Goal: Information Seeking & Learning: Find specific fact

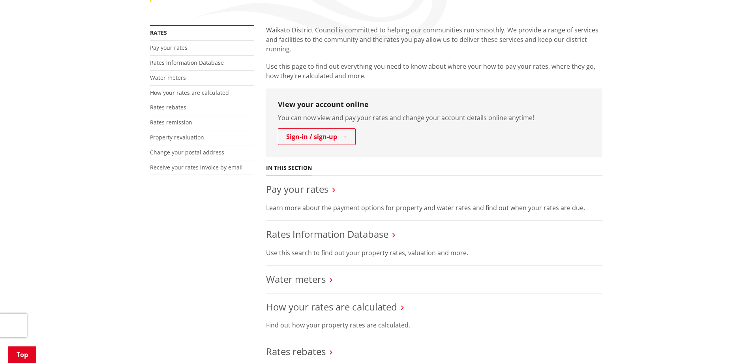
scroll to position [158, 0]
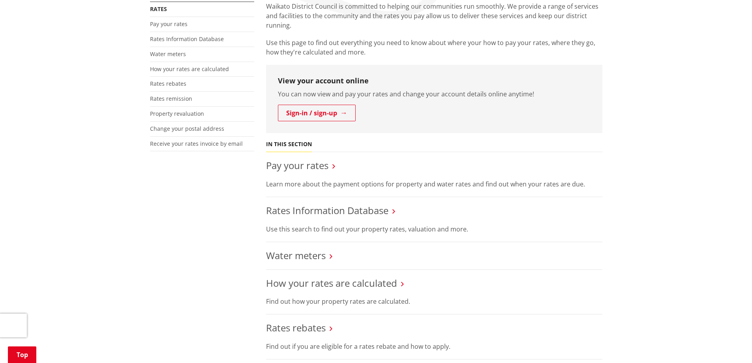
click at [391, 211] on h3 "Rates Information Database" at bounding box center [434, 210] width 336 height 11
click at [385, 211] on link "Rates Information Database" at bounding box center [327, 210] width 122 height 13
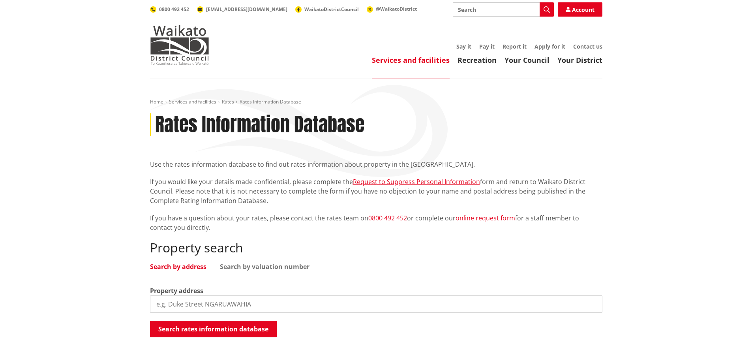
drag, startPoint x: 169, startPoint y: 303, endPoint x: 256, endPoint y: 306, distance: 86.8
click at [249, 305] on input "search" at bounding box center [376, 303] width 452 height 17
drag, startPoint x: 268, startPoint y: 307, endPoint x: 132, endPoint y: 288, distance: 137.0
click at [132, 288] on div "Home Services and facilities Rates Rates Information Database Rates Information…" at bounding box center [376, 228] width 752 height 299
click at [177, 305] on input "15 Geirge Clay Place, Huntly" at bounding box center [376, 303] width 452 height 17
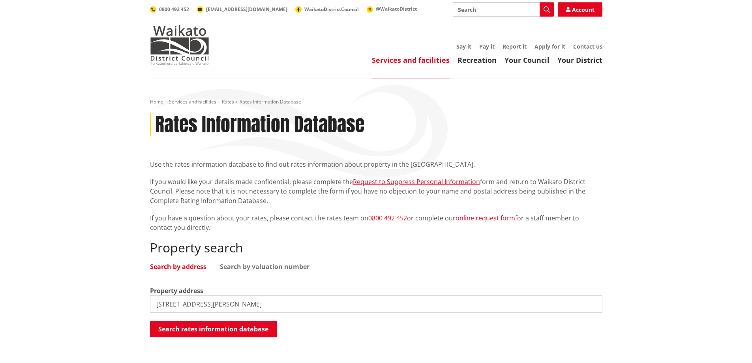
click at [175, 305] on input "15 Geirge Clay Place, Huntly" at bounding box center [376, 303] width 452 height 17
click at [203, 327] on button "Search rates information database" at bounding box center [213, 328] width 127 height 17
click at [189, 305] on input "15 George Clay Place, Huntly" at bounding box center [376, 303] width 452 height 17
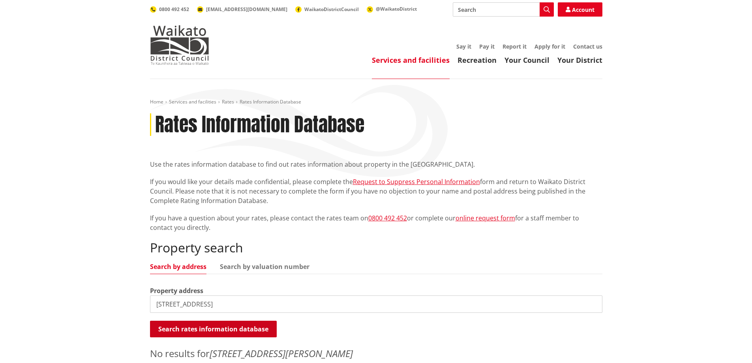
click at [245, 330] on button "Search rates information database" at bounding box center [213, 328] width 127 height 17
click at [239, 304] on input "15 GeorgeClay Place, Huntly" at bounding box center [376, 303] width 452 height 17
type input "15 George"
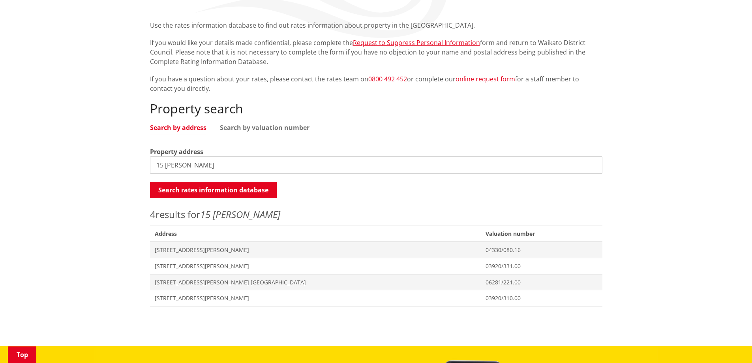
scroll to position [158, 0]
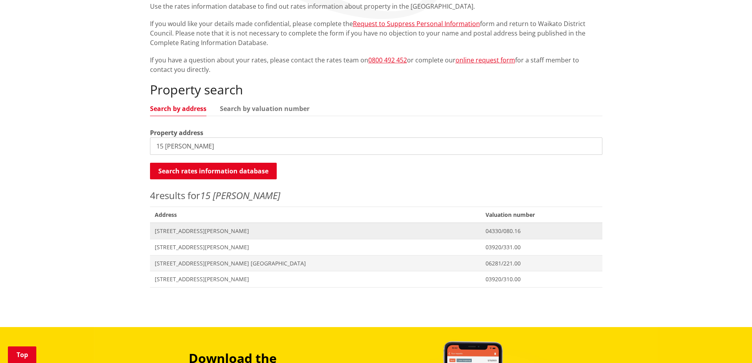
click at [177, 228] on span "[STREET_ADDRESS][PERSON_NAME]" at bounding box center [316, 231] width 322 height 8
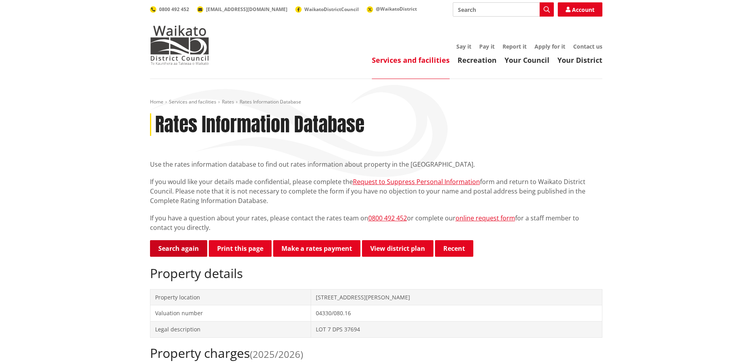
click at [180, 246] on link "Search again" at bounding box center [178, 248] width 57 height 17
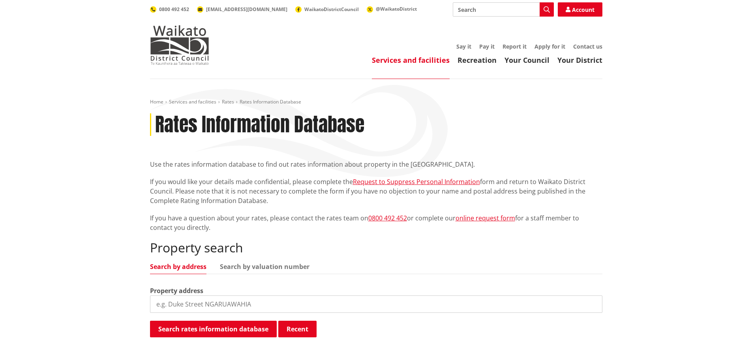
click at [161, 301] on input "search" at bounding box center [376, 303] width 452 height 17
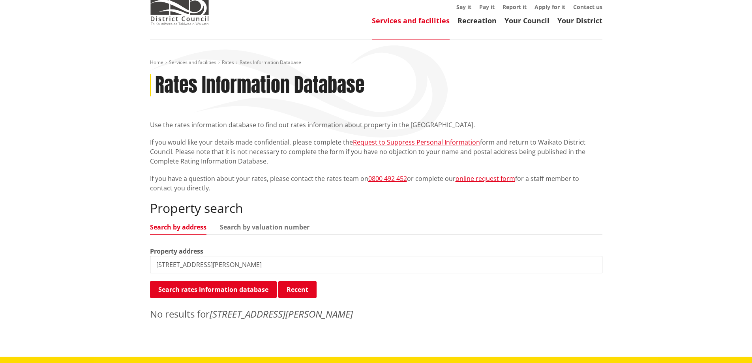
click at [244, 265] on input "105 Webster Road, Matangi" at bounding box center [376, 264] width 452 height 17
type input "105 Webster"
click at [217, 286] on button "Search rates information database" at bounding box center [213, 289] width 127 height 17
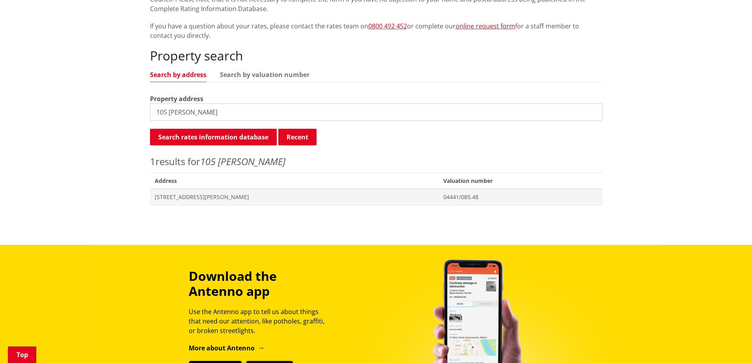
scroll to position [197, 0]
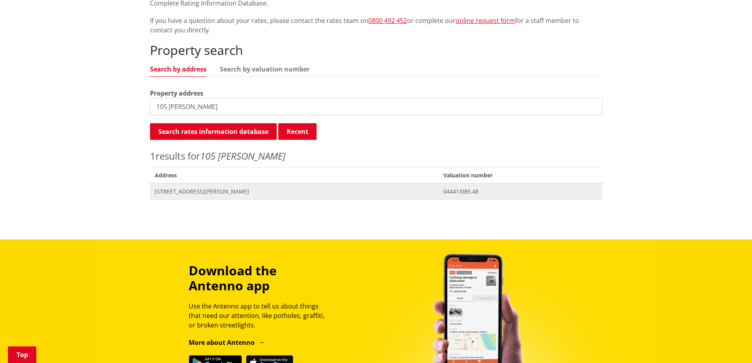
click at [348, 191] on span "[STREET_ADDRESS][PERSON_NAME]" at bounding box center [294, 191] width 279 height 8
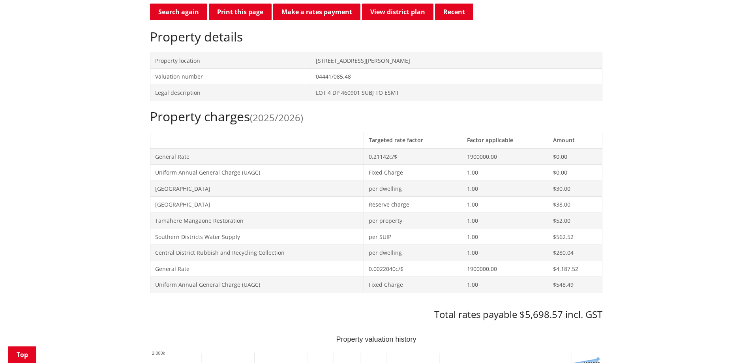
scroll to position [237, 0]
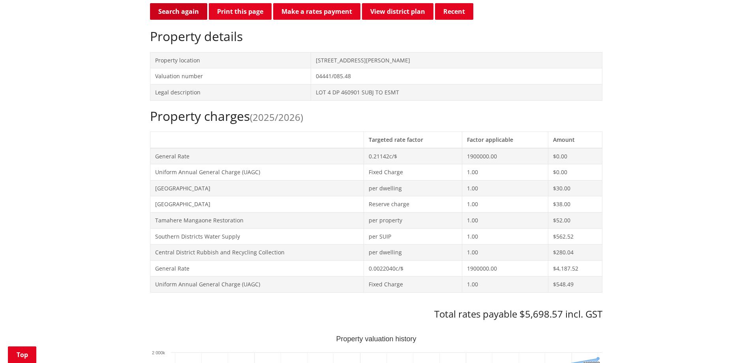
click at [179, 9] on link "Search again" at bounding box center [178, 11] width 57 height 17
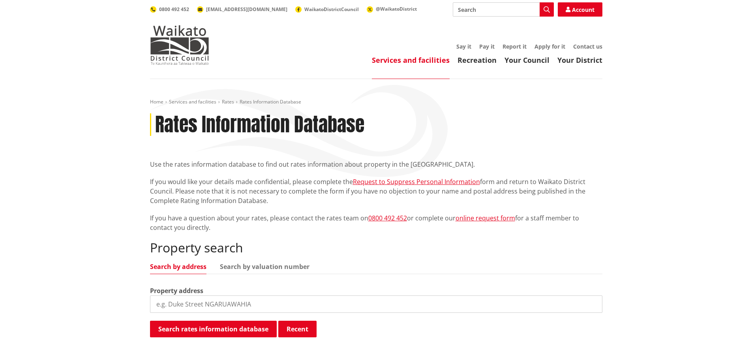
click at [165, 304] on input "search" at bounding box center [376, 303] width 452 height 17
type input "280 [PERSON_NAME]"
click at [217, 326] on button "Search rates information database" at bounding box center [213, 328] width 127 height 17
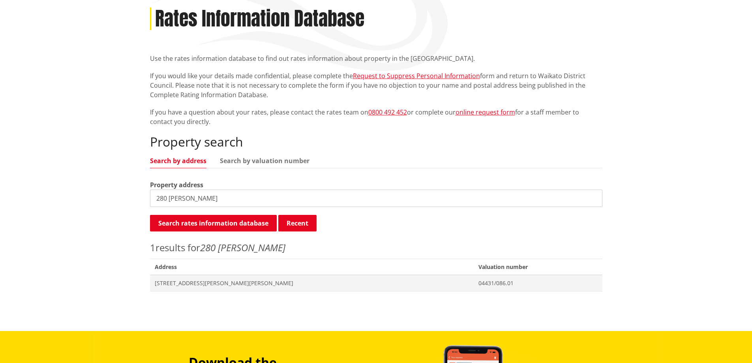
scroll to position [118, 0]
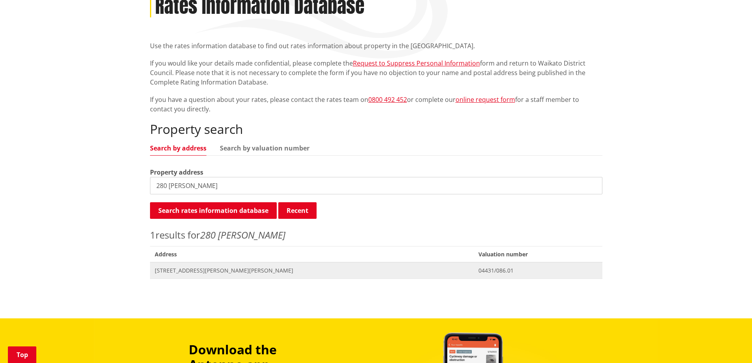
click at [205, 269] on span "[STREET_ADDRESS][PERSON_NAME][PERSON_NAME]" at bounding box center [312, 270] width 314 height 8
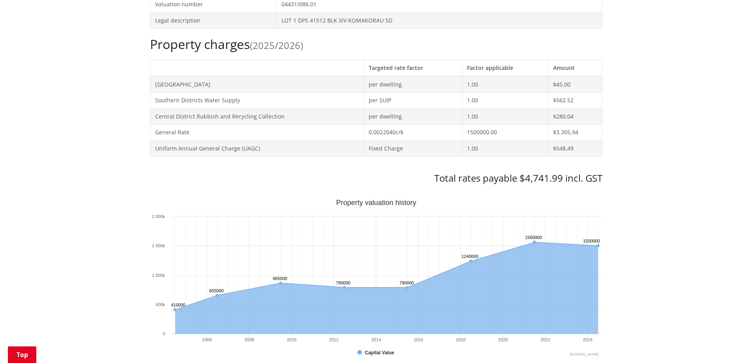
scroll to position [316, 0]
